Goal: Information Seeking & Learning: Learn about a topic

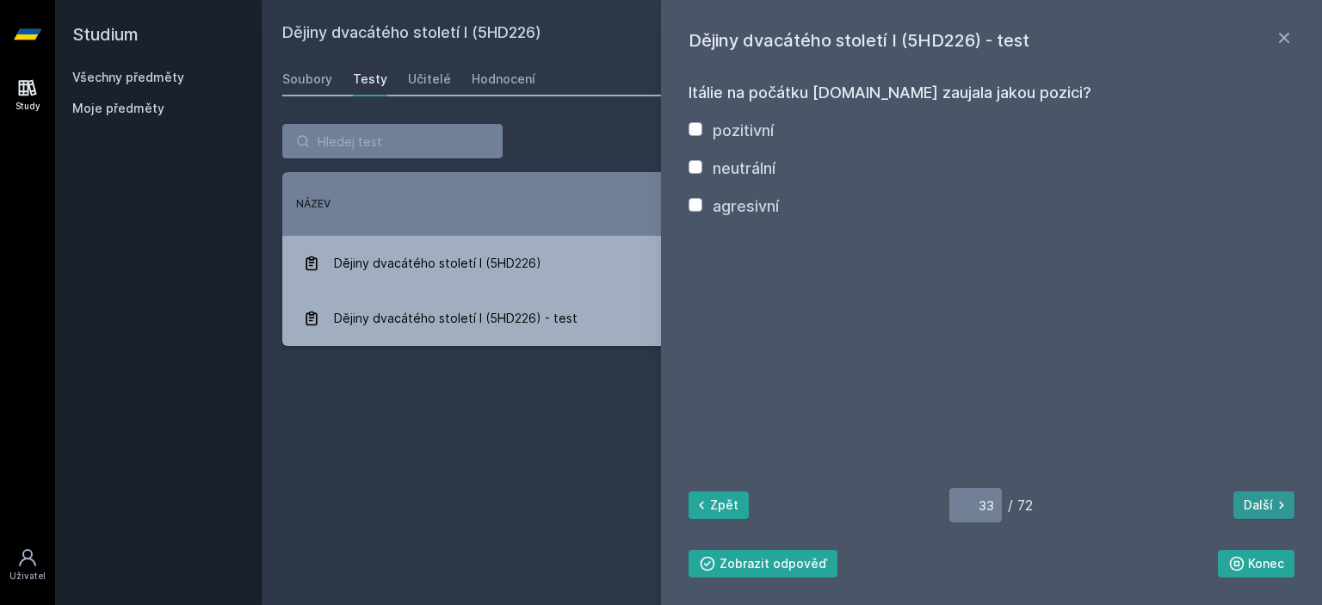
click at [1259, 508] on button "Další" at bounding box center [1263, 505] width 61 height 28
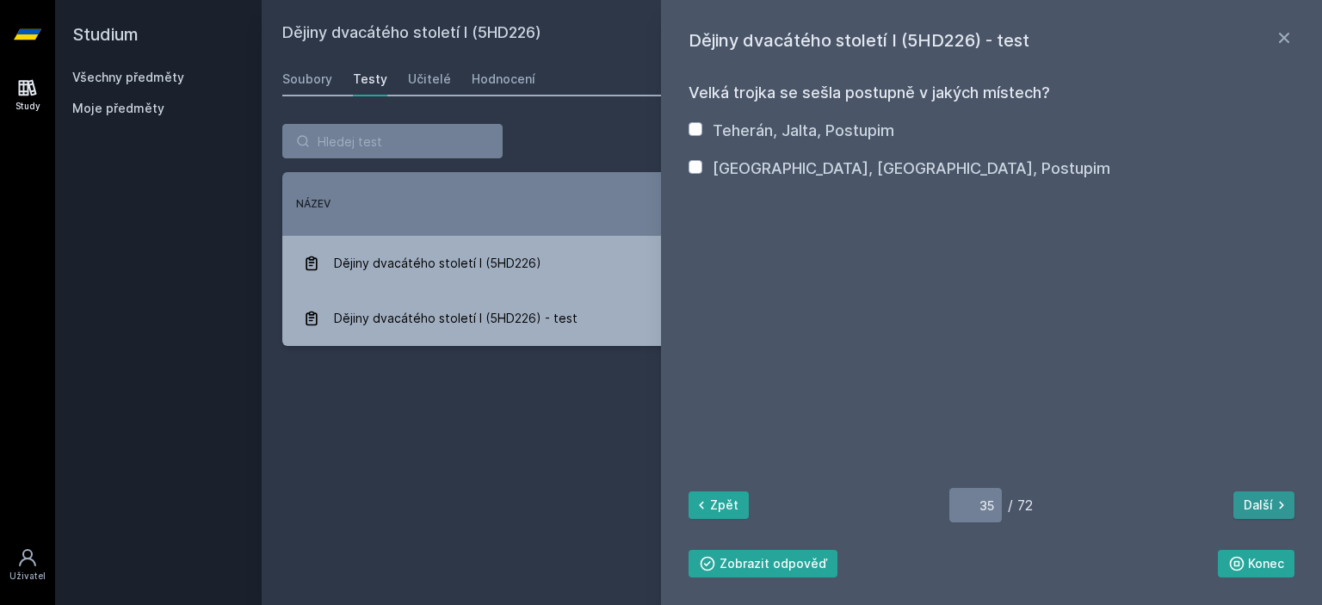
click at [1259, 508] on button "Další" at bounding box center [1263, 505] width 61 height 28
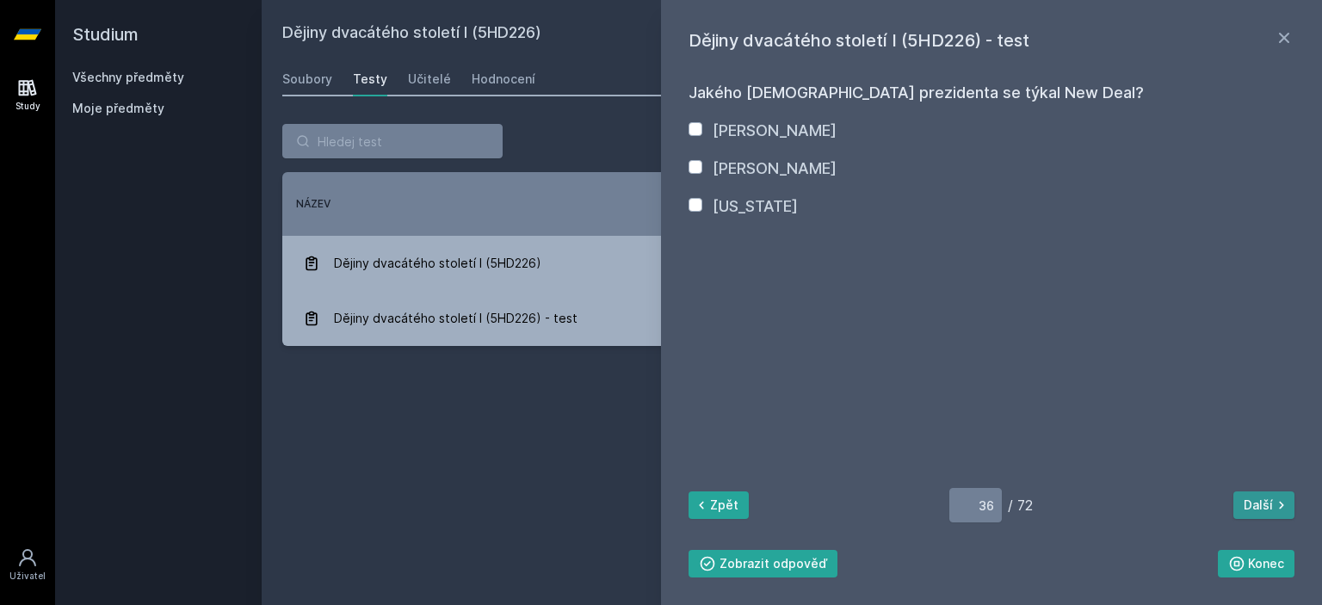
click at [1258, 508] on button "Další" at bounding box center [1263, 505] width 61 height 28
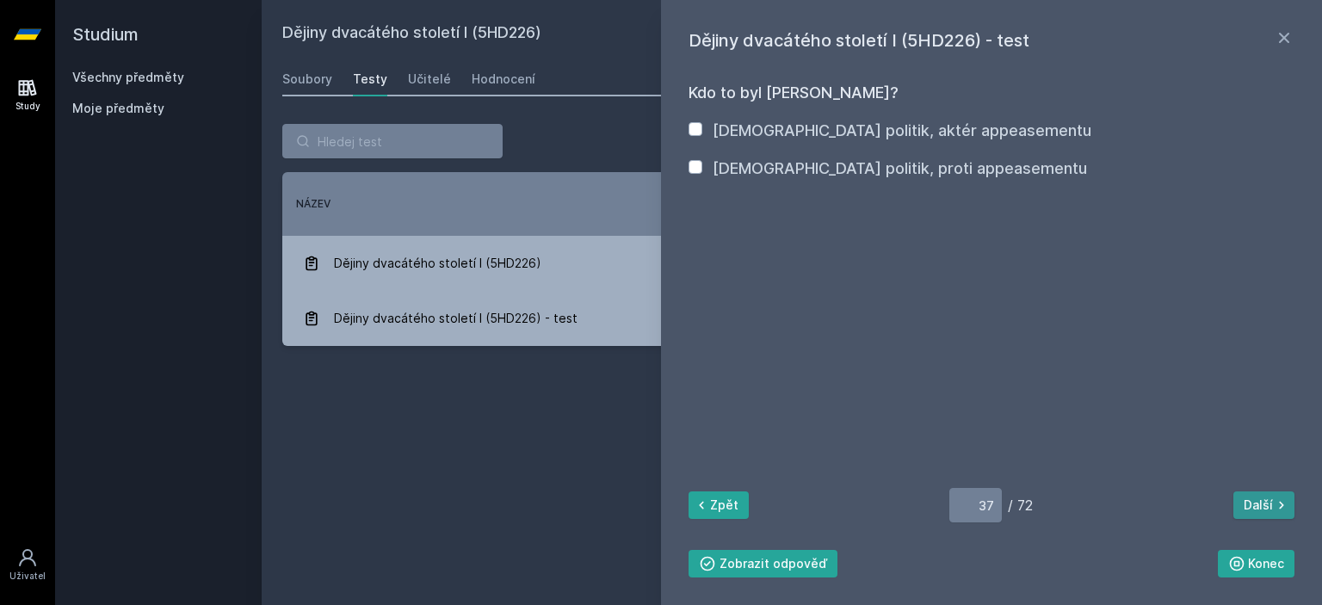
click at [1258, 508] on button "Další" at bounding box center [1263, 505] width 61 height 28
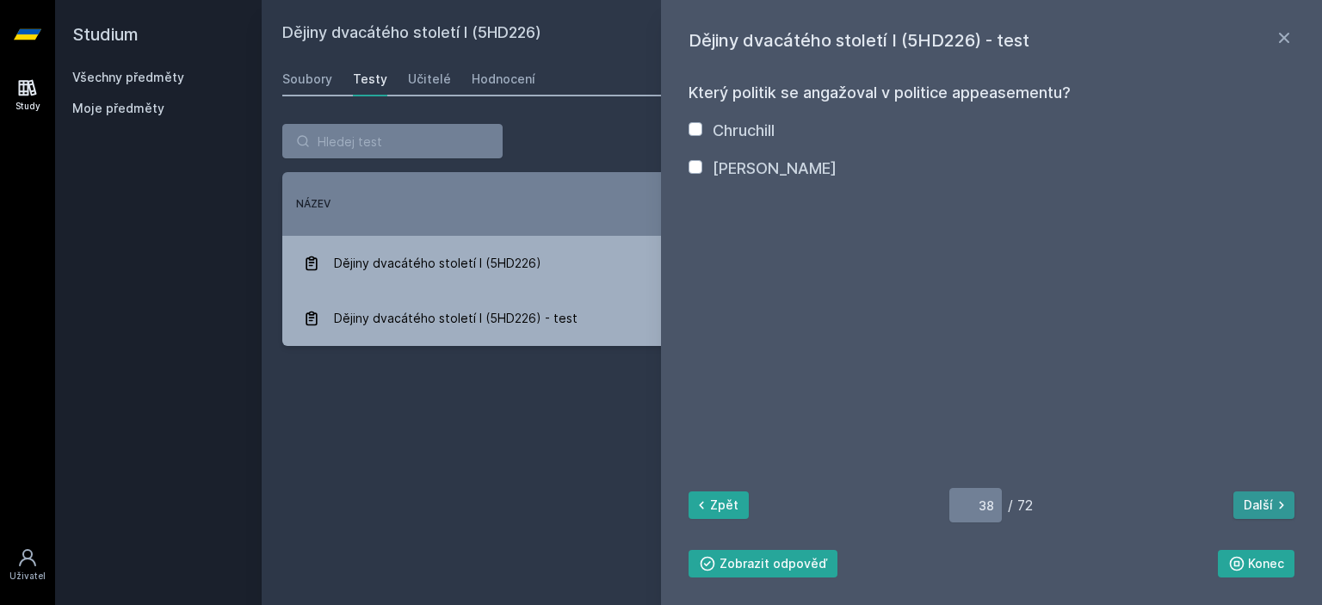
click at [1258, 508] on button "Další" at bounding box center [1263, 505] width 61 height 28
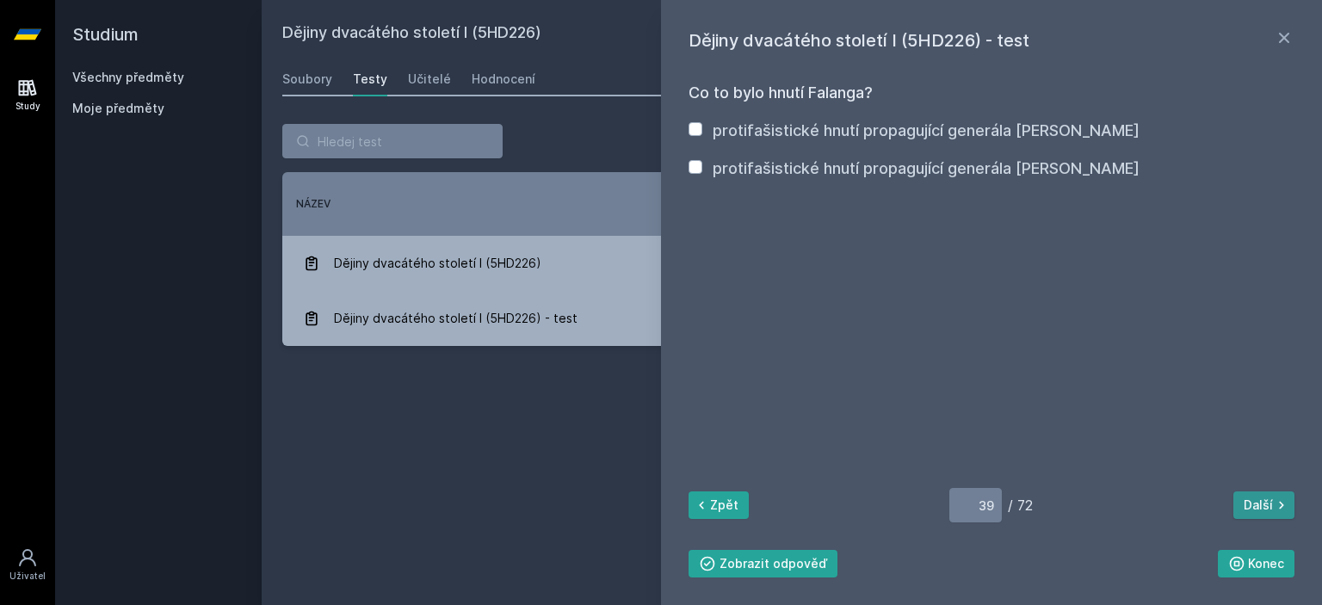
click at [1258, 508] on button "Další" at bounding box center [1263, 505] width 61 height 28
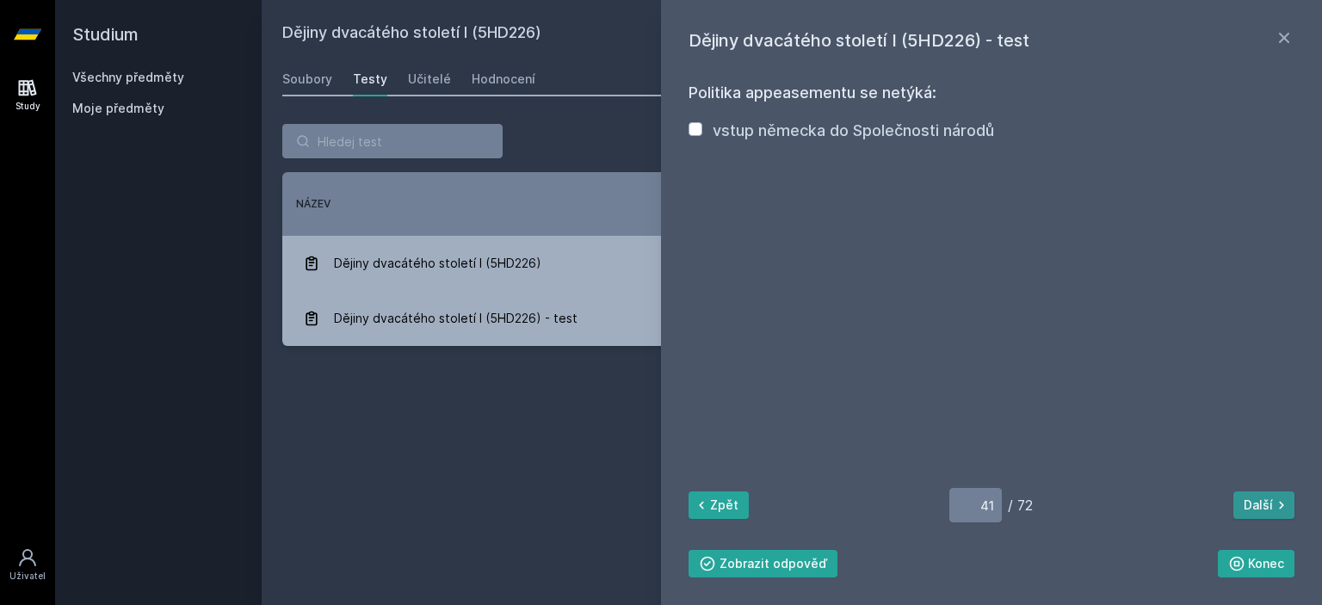
click at [1258, 508] on button "Další" at bounding box center [1263, 505] width 61 height 28
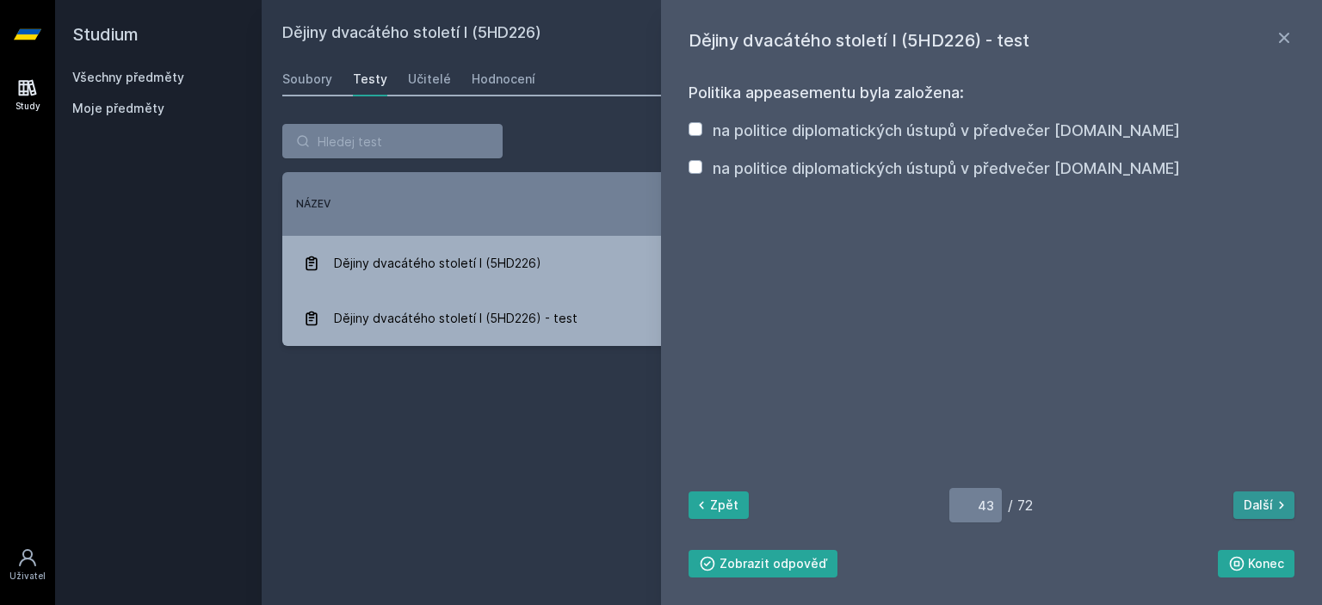
click at [1258, 508] on button "Další" at bounding box center [1263, 505] width 61 height 28
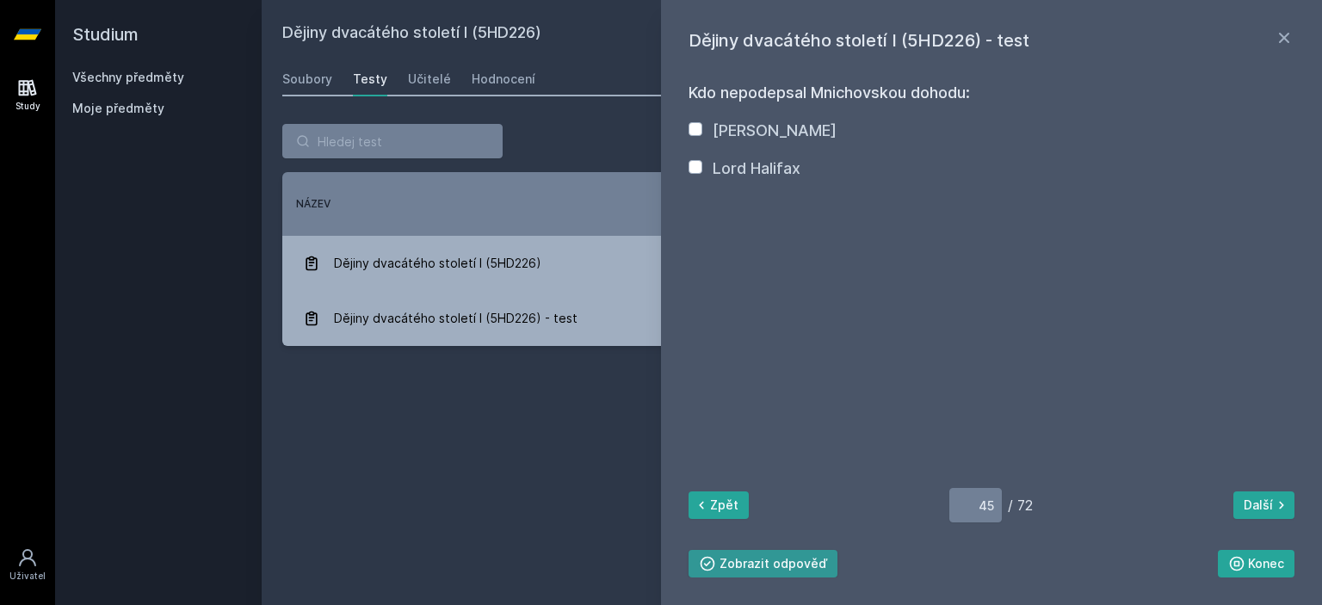
click at [765, 564] on button "Zobrazit odpověď" at bounding box center [762, 564] width 149 height 28
click at [765, 564] on button "Skrýt odpověď" at bounding box center [753, 564] width 130 height 28
click at [1246, 502] on button "Další" at bounding box center [1263, 505] width 61 height 28
click at [1243, 501] on button "Další" at bounding box center [1263, 505] width 61 height 28
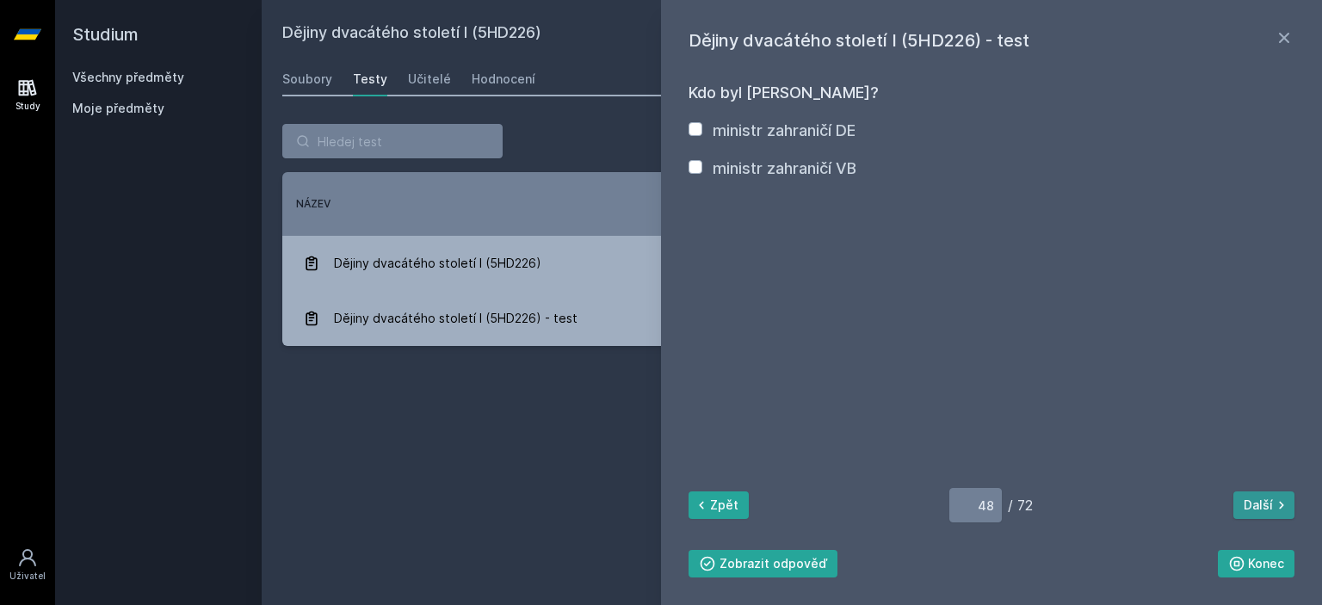
click at [1243, 501] on button "Další" at bounding box center [1263, 505] width 61 height 28
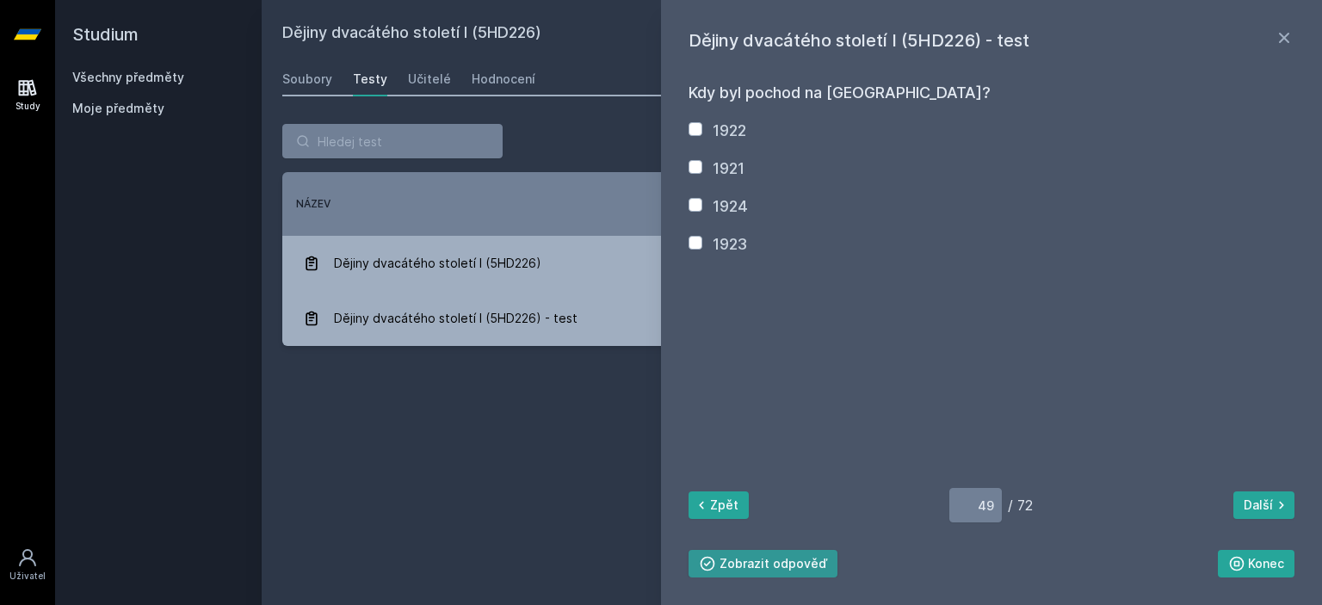
click at [794, 571] on button "Zobrazit odpověď" at bounding box center [762, 564] width 149 height 28
click at [794, 571] on button "Skrýt odpověď" at bounding box center [753, 564] width 130 height 28
click at [1271, 516] on button "Další" at bounding box center [1263, 505] width 61 height 28
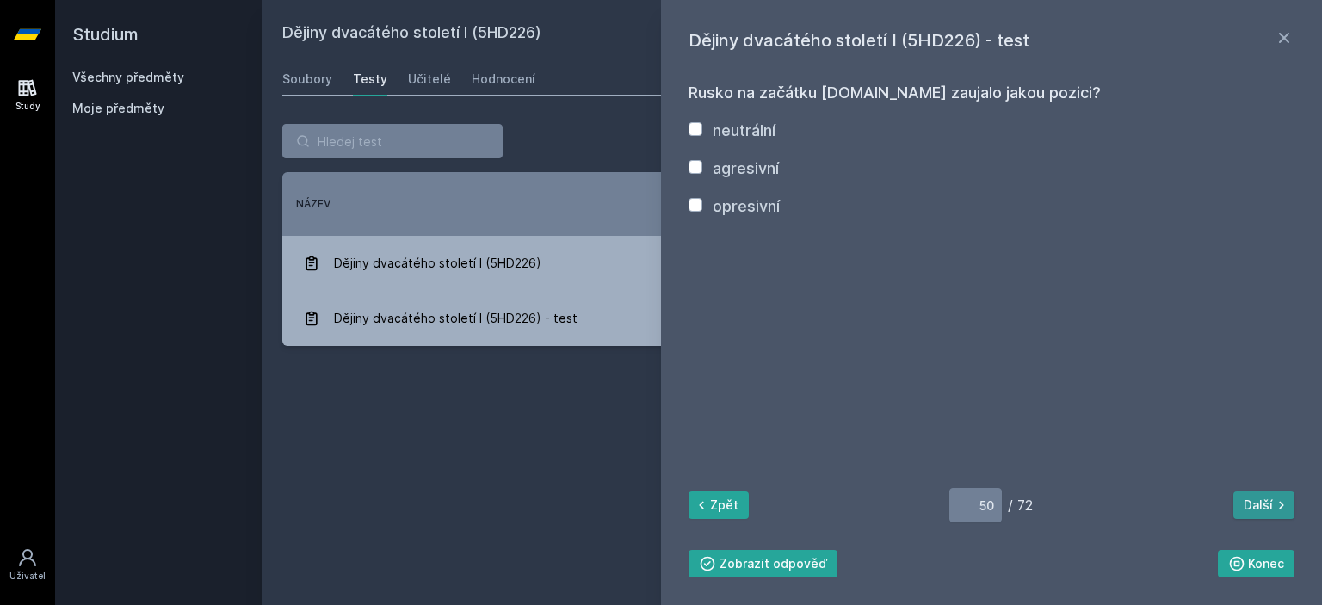
click at [1269, 515] on button "Další" at bounding box center [1263, 505] width 61 height 28
drag, startPoint x: 1269, startPoint y: 515, endPoint x: 737, endPoint y: 429, distance: 538.6
click at [1140, 443] on div "Kdy se konaly nacistické olympijské hry v [GEOGRAPHIC_DATA]? 1937 1936 1935 193…" at bounding box center [991, 322] width 606 height 510
click at [706, 503] on icon at bounding box center [701, 505] width 17 height 17
click at [760, 584] on div "Dějiny dvacátého století I (5HD226) - test Rusko na začátku [DOMAIN_NAME] zauja…" at bounding box center [991, 302] width 661 height 605
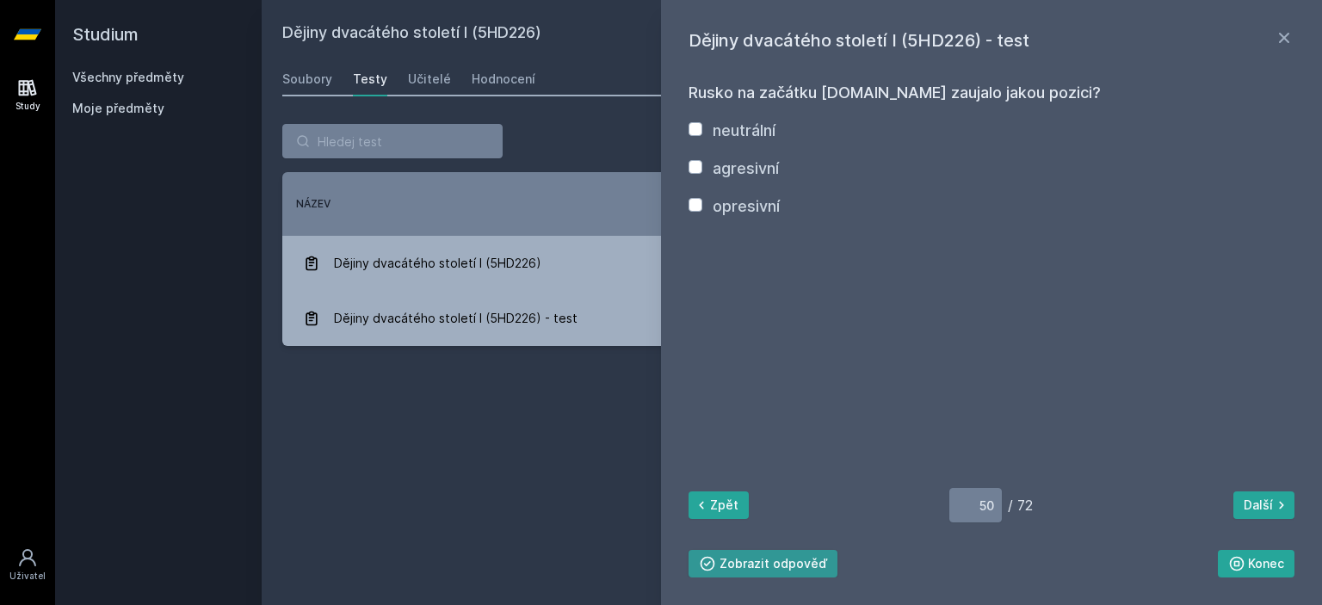
click at [760, 565] on button "Zobrazit odpověď" at bounding box center [762, 564] width 149 height 28
click at [760, 565] on button "Skrýt odpověď" at bounding box center [753, 564] width 130 height 28
click at [1255, 502] on button "Další" at bounding box center [1263, 505] width 61 height 28
click at [792, 559] on button "Zobrazit odpověď" at bounding box center [762, 564] width 149 height 28
click at [792, 559] on button "Skrýt odpověď" at bounding box center [753, 564] width 130 height 28
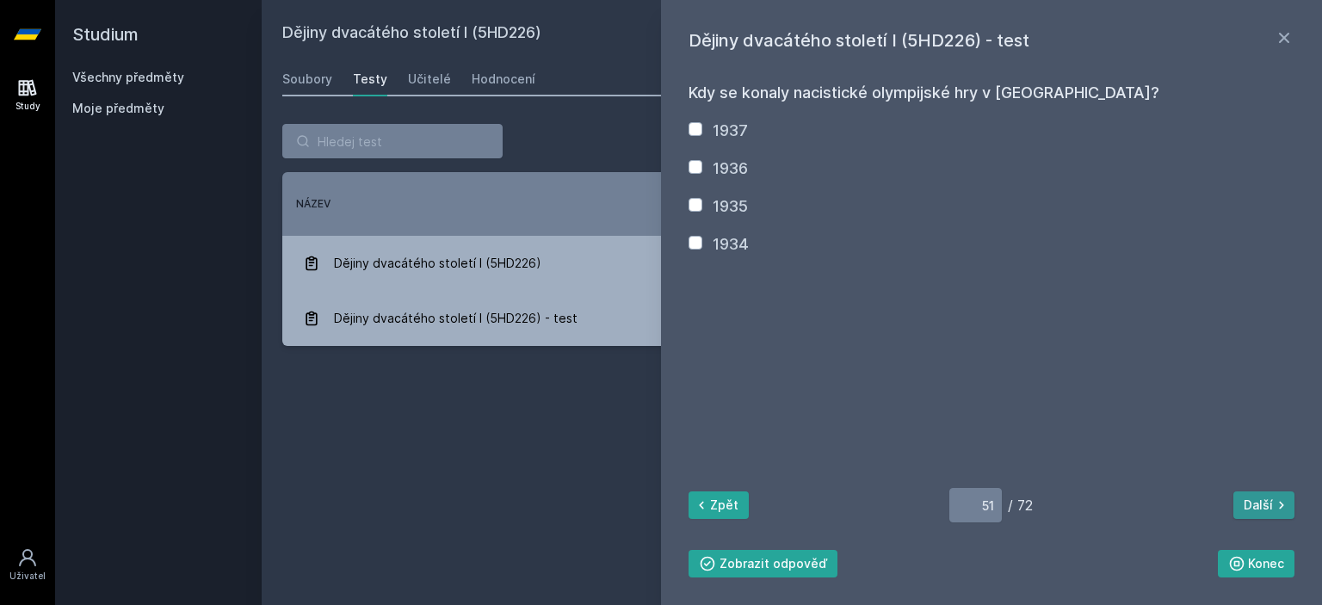
click at [1274, 497] on icon at bounding box center [1281, 505] width 17 height 17
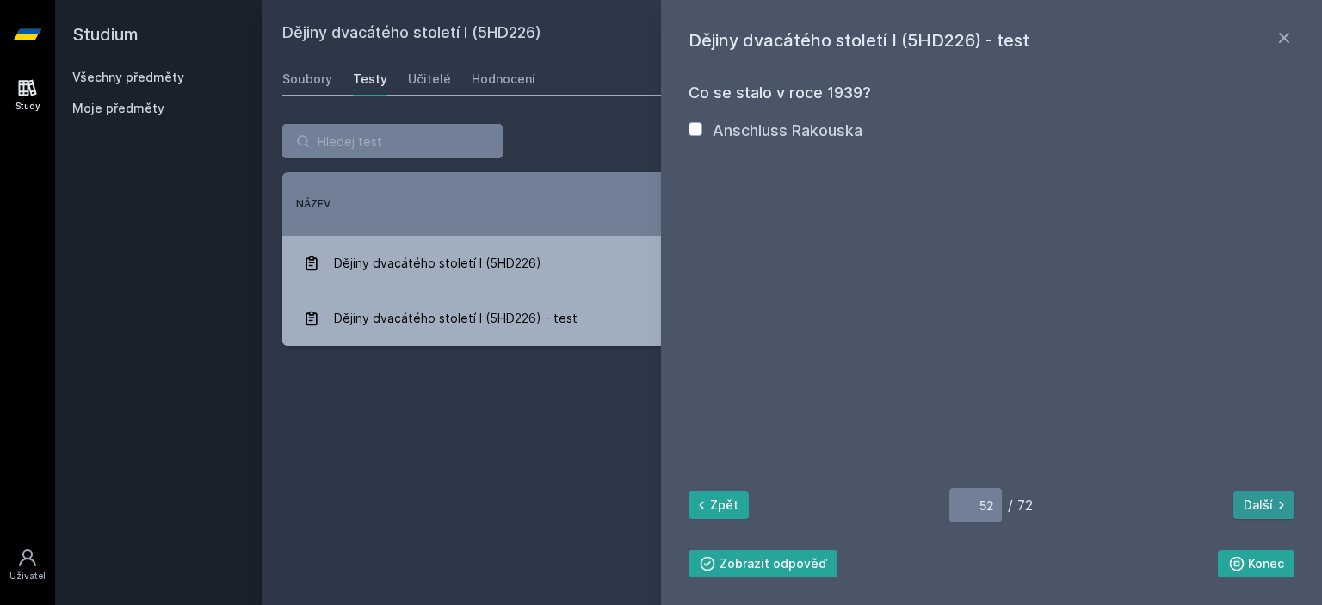
click at [1274, 497] on icon at bounding box center [1281, 505] width 17 height 17
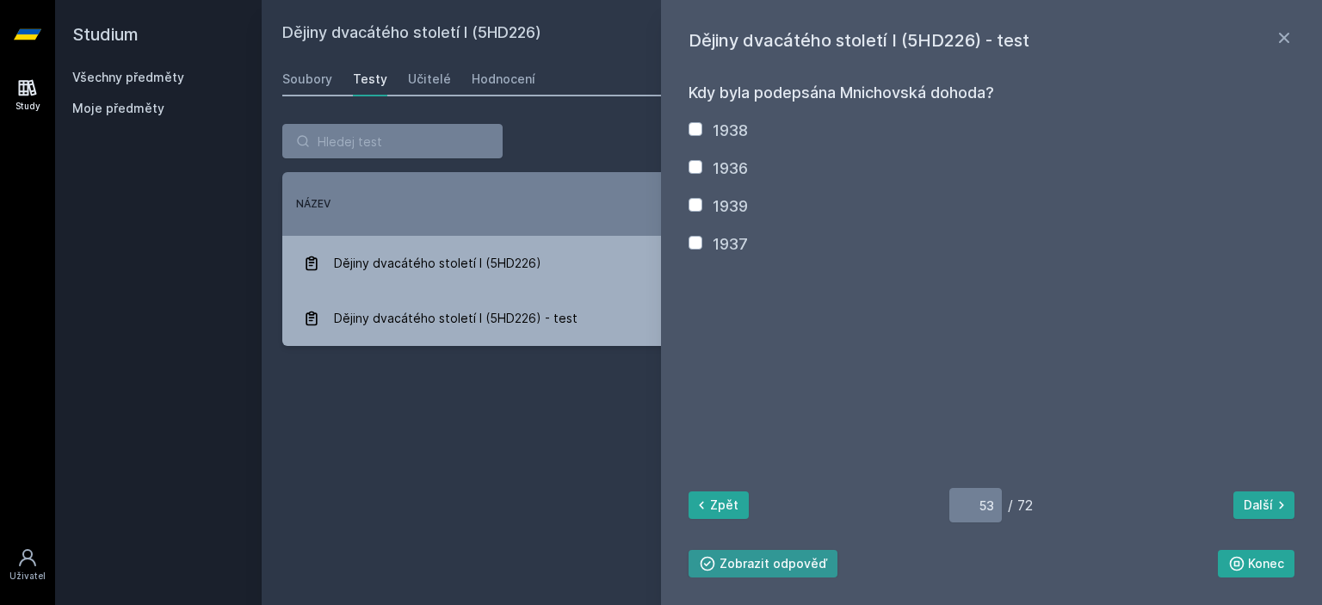
click at [786, 560] on button "Zobrazit odpověď" at bounding box center [762, 564] width 149 height 28
click at [786, 560] on button "Skrýt odpověď" at bounding box center [753, 564] width 130 height 28
click at [1260, 509] on button "Další" at bounding box center [1263, 505] width 61 height 28
click at [755, 555] on button "Zobrazit odpověď" at bounding box center [762, 564] width 149 height 28
click at [757, 557] on button "Skrýt odpověď" at bounding box center [753, 564] width 130 height 28
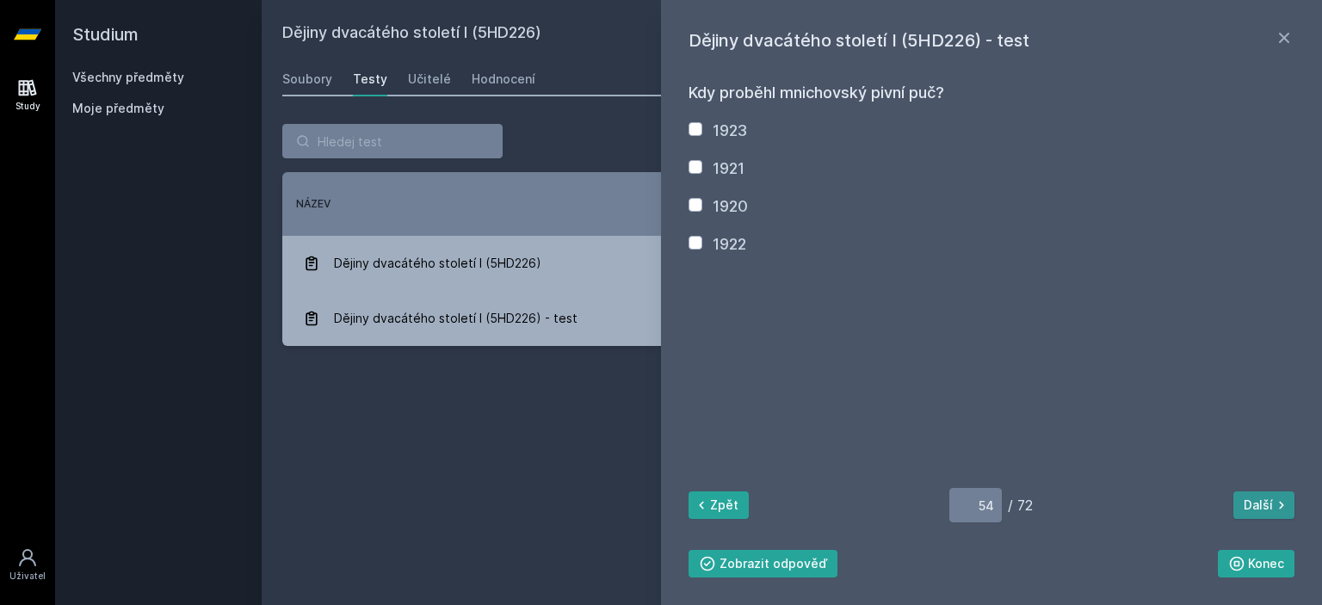
click at [1249, 499] on button "Další" at bounding box center [1263, 505] width 61 height 28
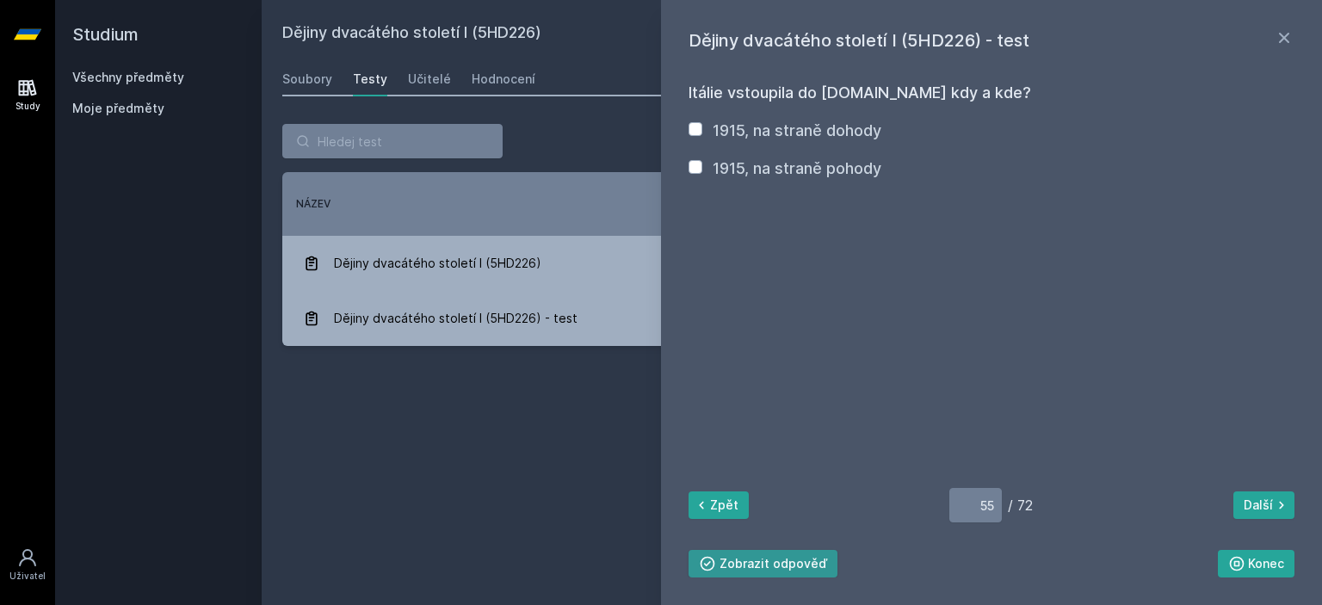
click at [787, 564] on button "Zobrazit odpověď" at bounding box center [762, 564] width 149 height 28
click at [787, 564] on button "Skrýt odpověď" at bounding box center [753, 564] width 130 height 28
click at [1270, 513] on button "Další" at bounding box center [1263, 505] width 61 height 28
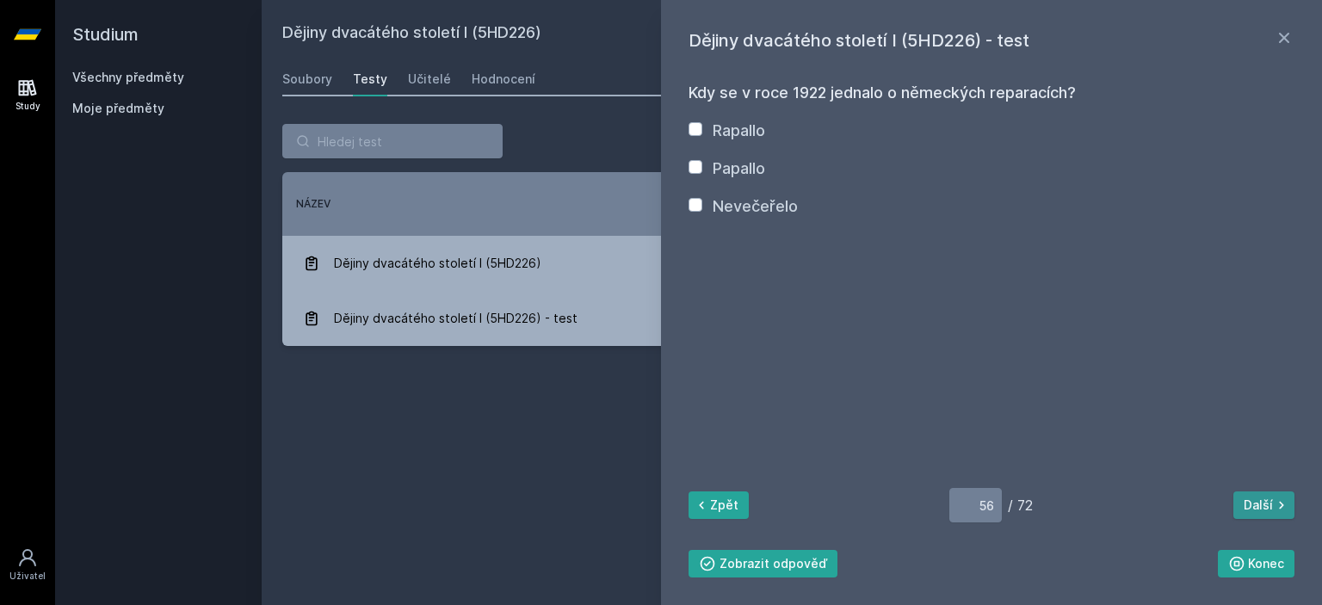
click at [1270, 513] on button "Další" at bounding box center [1263, 505] width 61 height 28
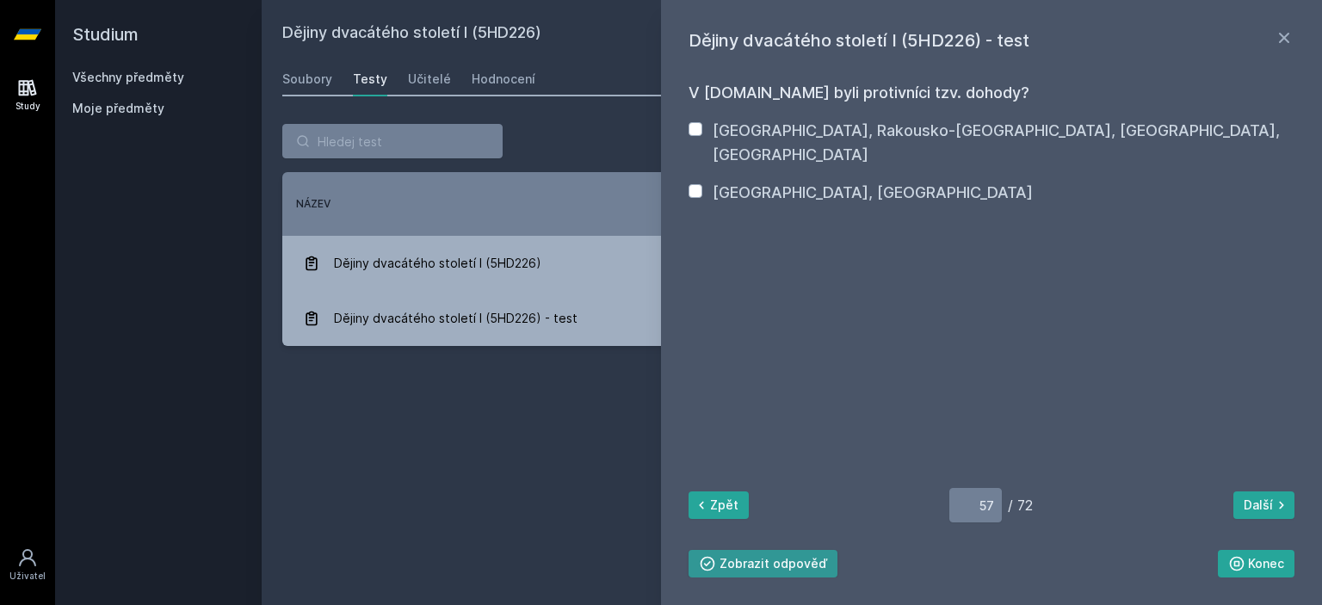
click at [815, 557] on button "Zobrazit odpověď" at bounding box center [762, 564] width 149 height 28
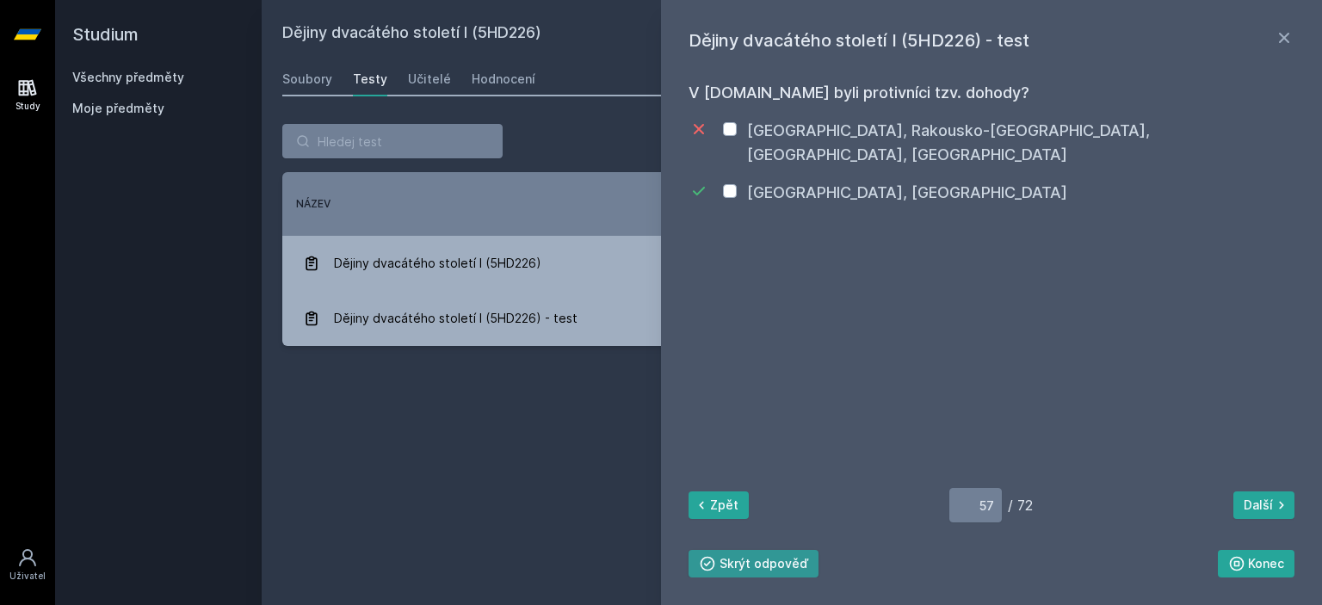
click at [815, 557] on div "Zpět 57 / 72 Další [GEOGRAPHIC_DATA] Skrýt odpověď" at bounding box center [991, 532] width 606 height 89
click at [753, 574] on button "Skrýt odpověď" at bounding box center [753, 564] width 130 height 28
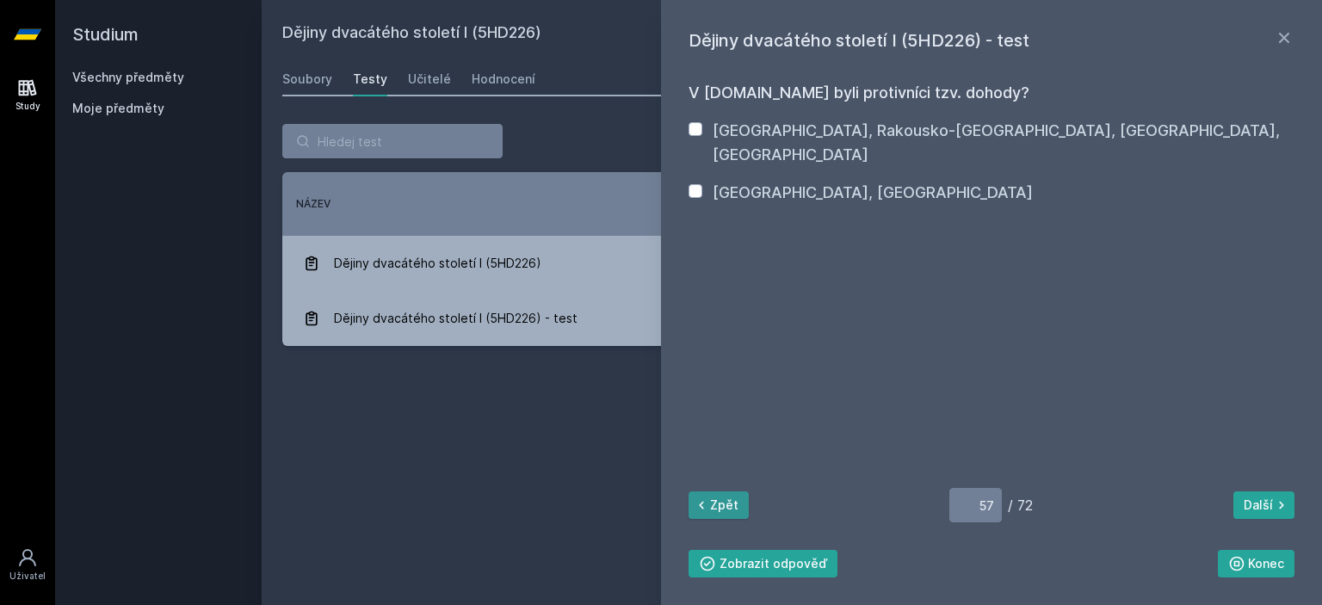
click at [719, 496] on button "Zpět" at bounding box center [718, 505] width 60 height 28
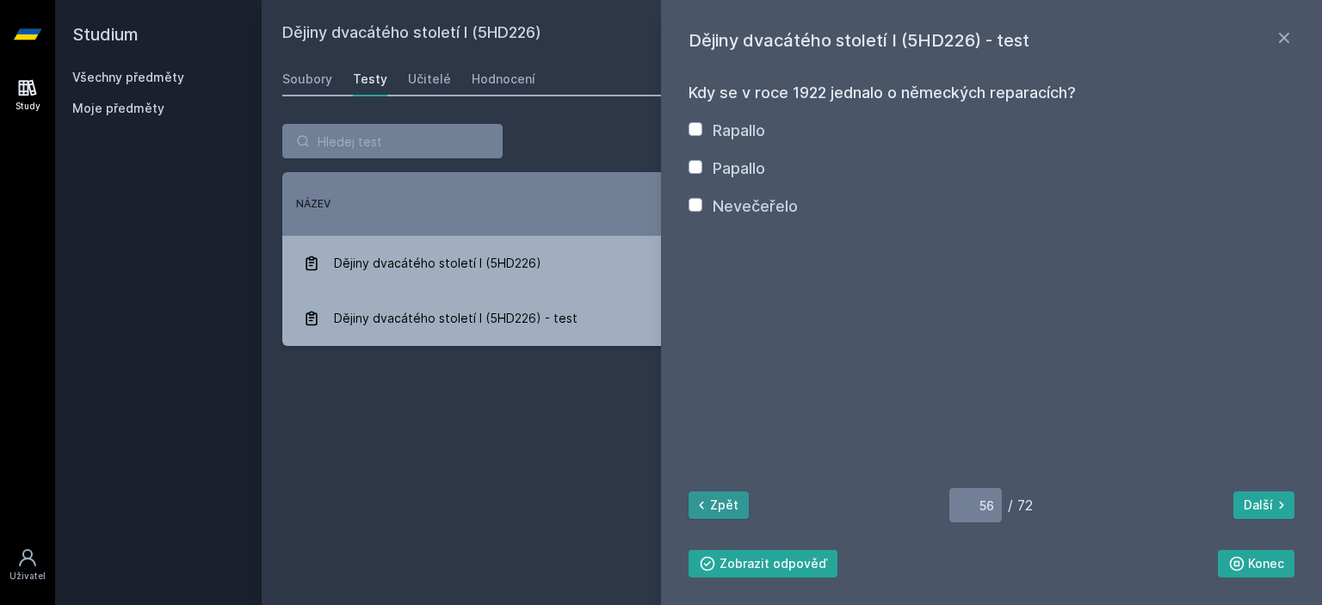
click at [719, 496] on button "Zpět" at bounding box center [718, 505] width 60 height 28
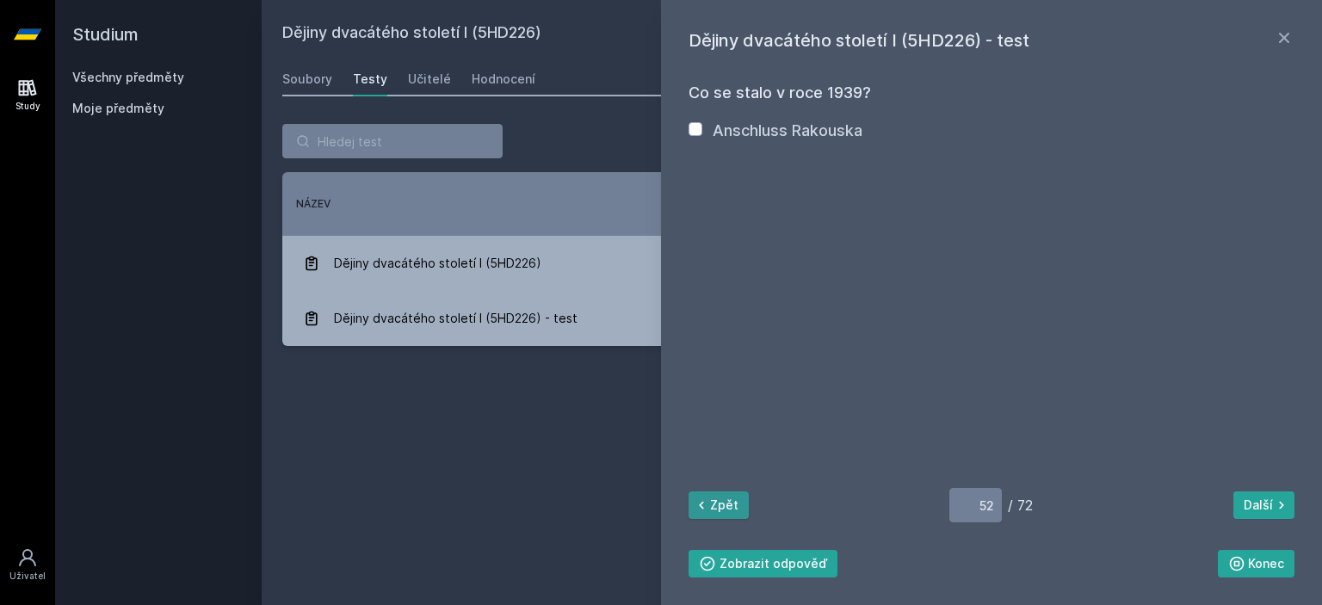
click at [719, 496] on button "Zpět" at bounding box center [718, 505] width 60 height 28
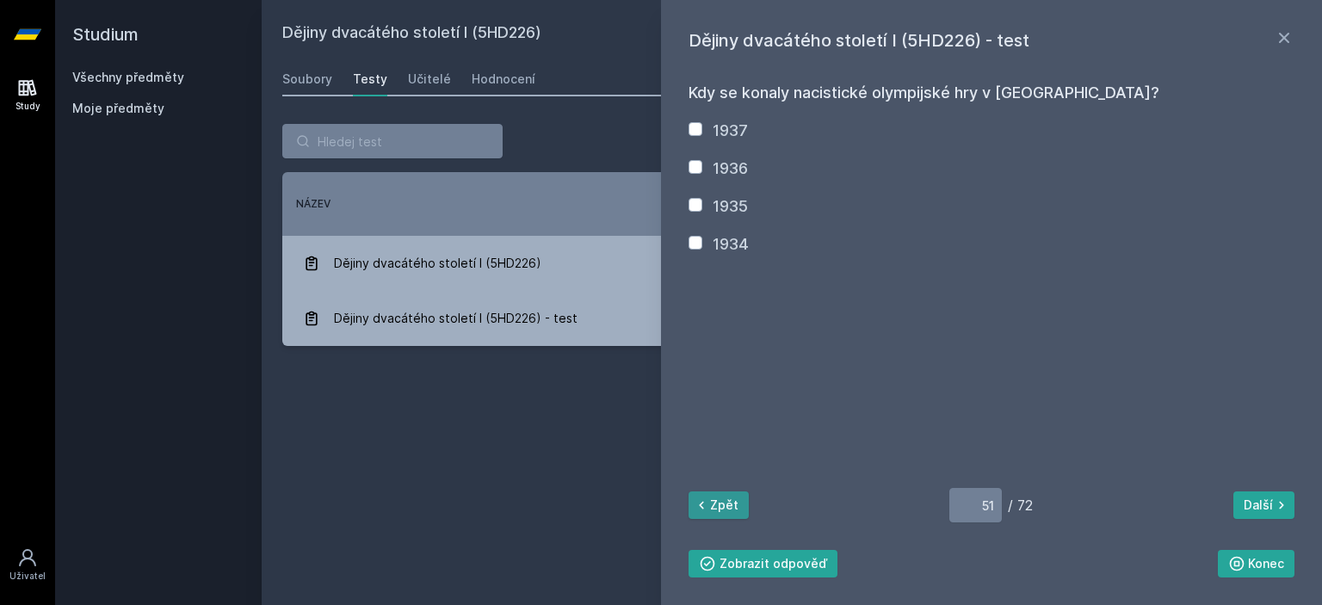
click at [719, 496] on button "Zpět" at bounding box center [718, 505] width 60 height 28
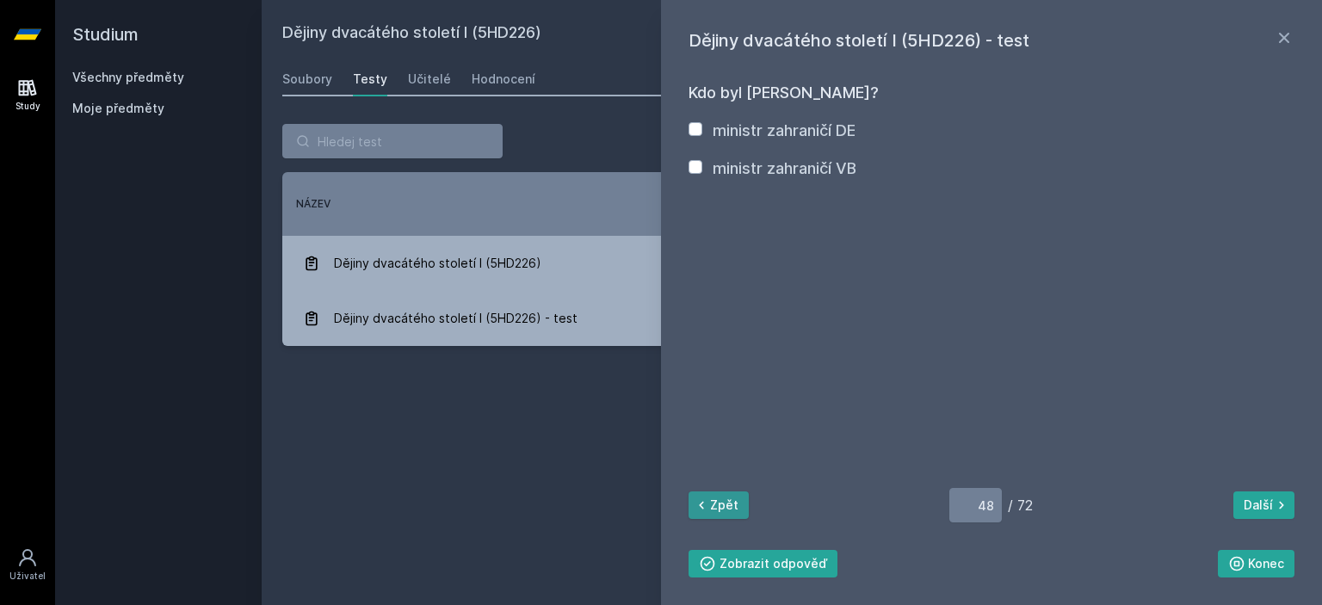
click at [713, 493] on button "Zpět" at bounding box center [718, 505] width 60 height 28
click at [726, 498] on button "Zpět" at bounding box center [718, 505] width 60 height 28
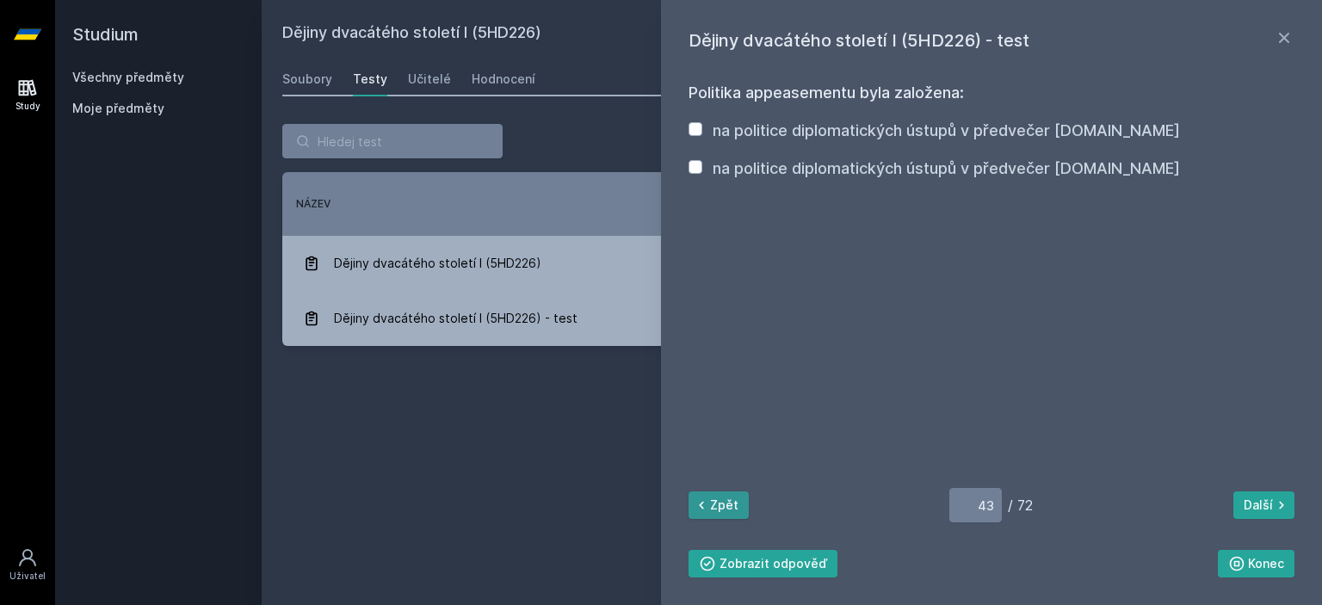
click at [726, 498] on button "Zpět" at bounding box center [718, 505] width 60 height 28
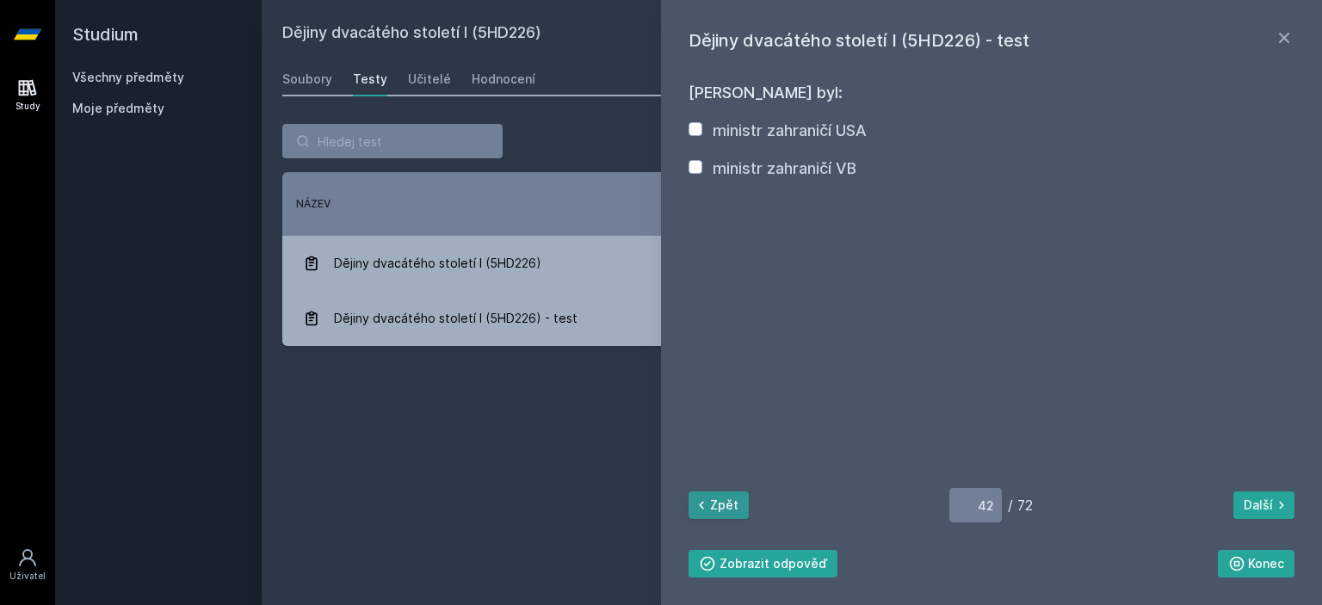
click at [726, 497] on button "Zpět" at bounding box center [718, 505] width 60 height 28
type input "41"
click at [1287, 39] on icon at bounding box center [1284, 38] width 21 height 21
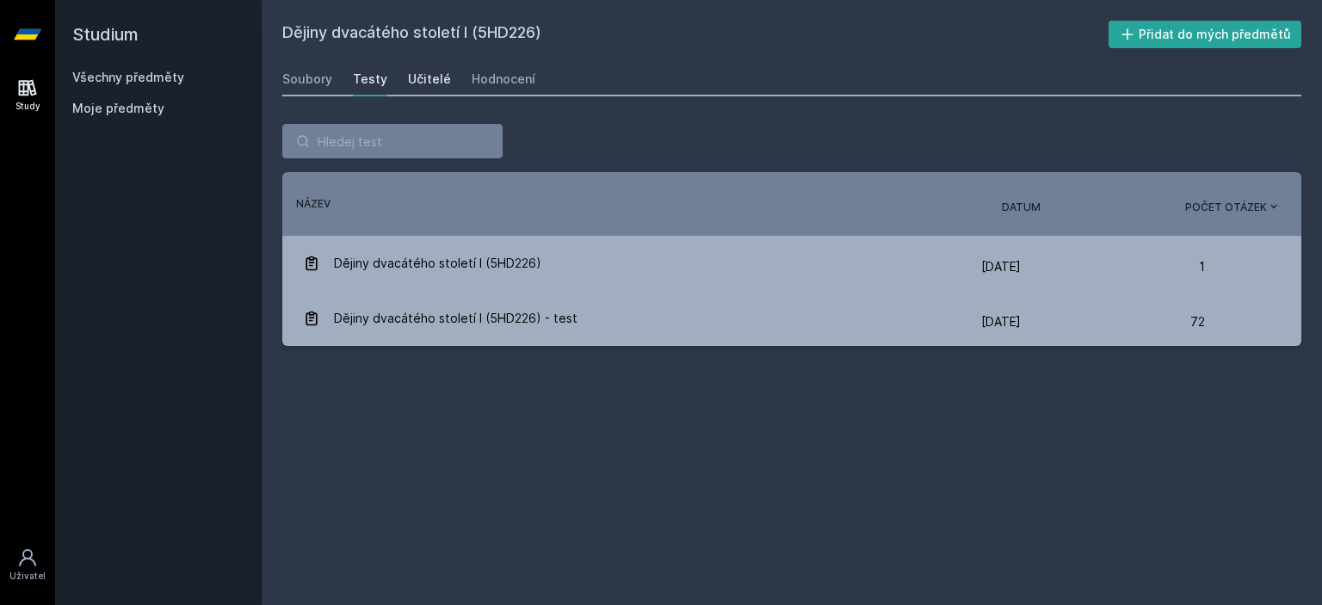
click at [415, 82] on div "Učitelé" at bounding box center [429, 79] width 43 height 17
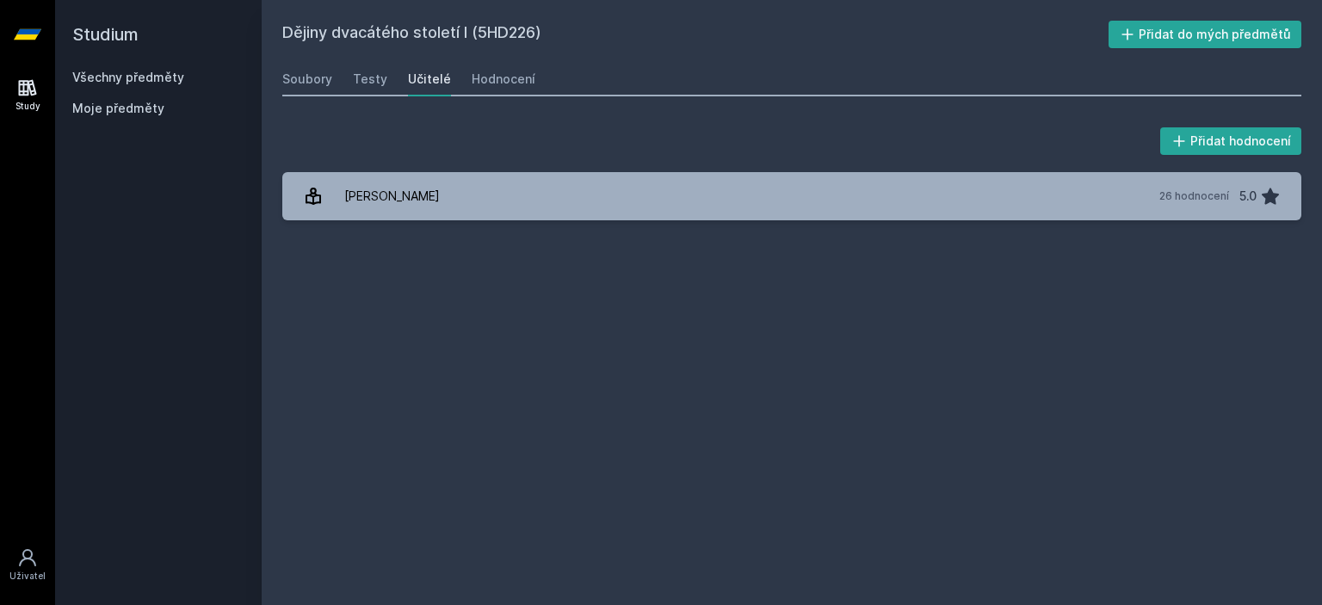
click at [336, 86] on div "Soubory Testy Učitelé Hodnocení" at bounding box center [791, 79] width 1019 height 34
click at [324, 85] on div "Soubory" at bounding box center [307, 79] width 50 height 17
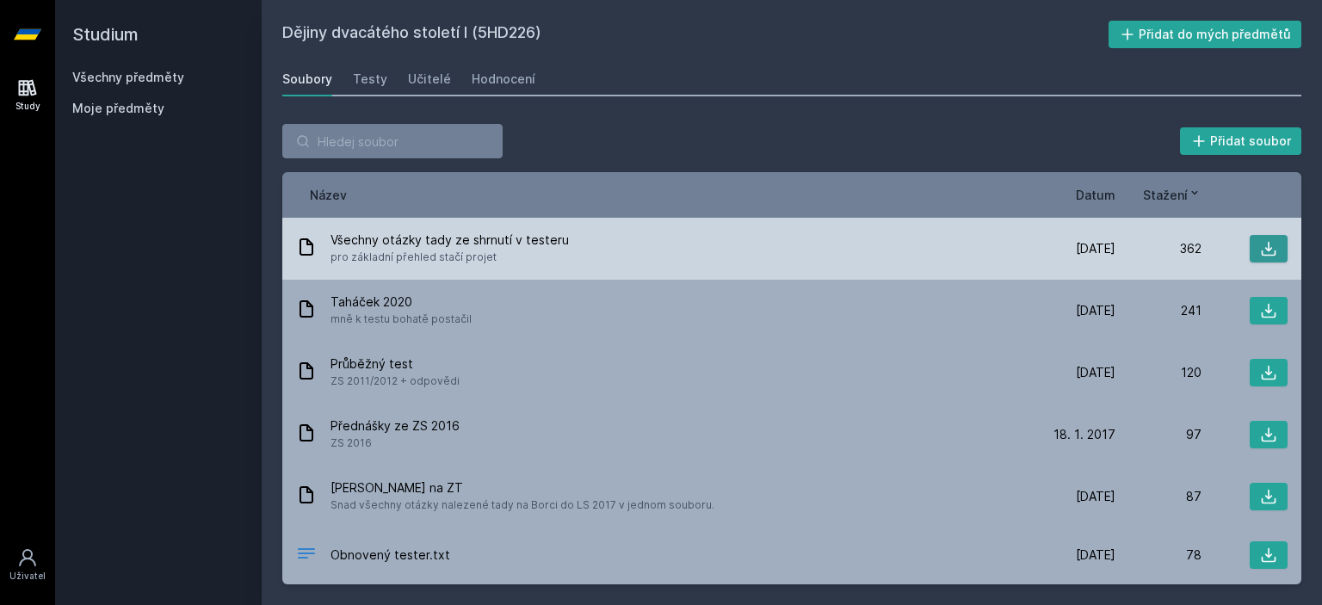
click at [1268, 240] on button at bounding box center [1268, 249] width 38 height 28
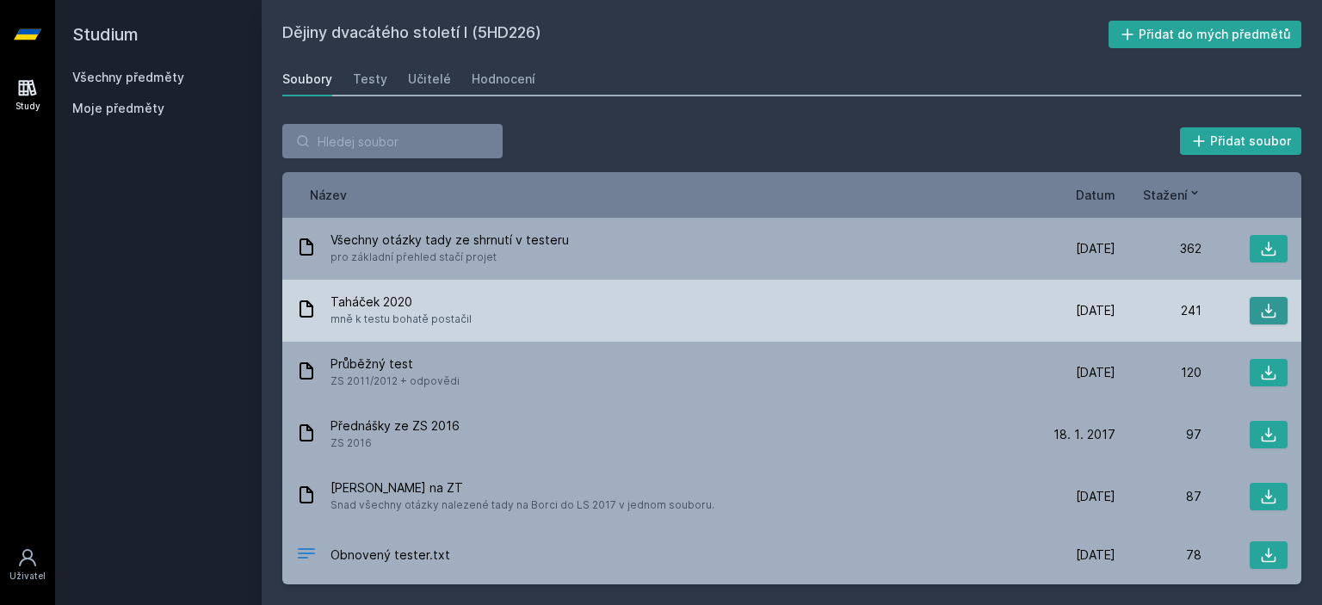
click at [1261, 308] on icon at bounding box center [1268, 310] width 17 height 17
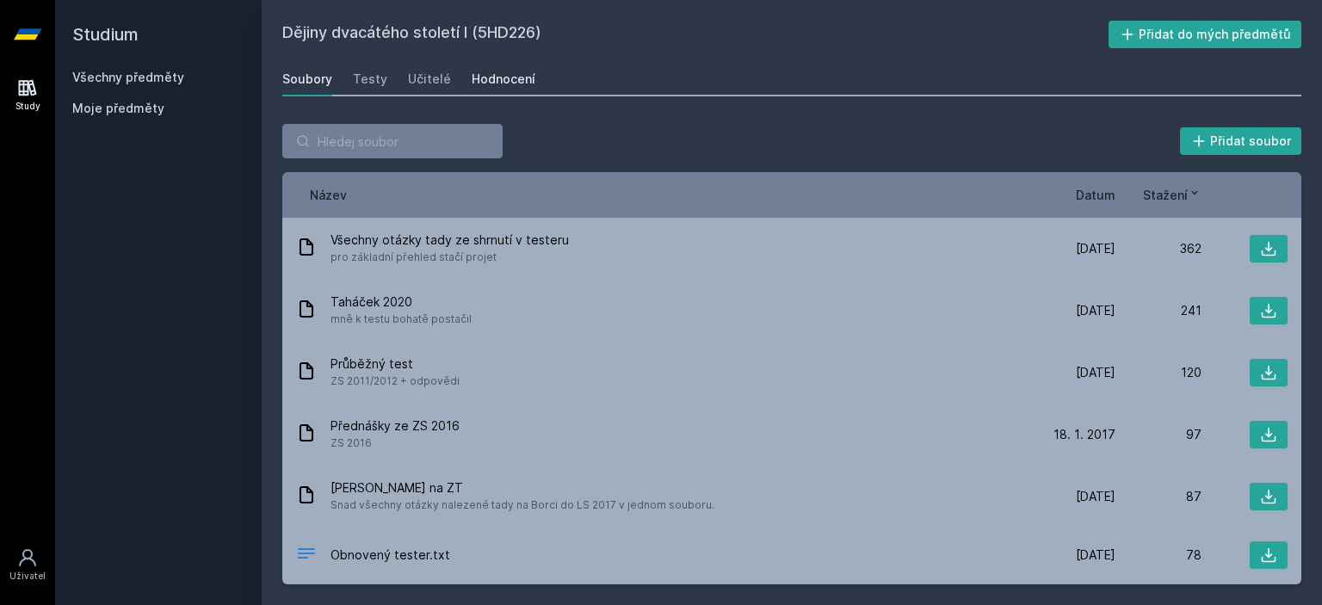
click at [474, 84] on div "Hodnocení" at bounding box center [504, 79] width 64 height 17
